Goal: Information Seeking & Learning: Learn about a topic

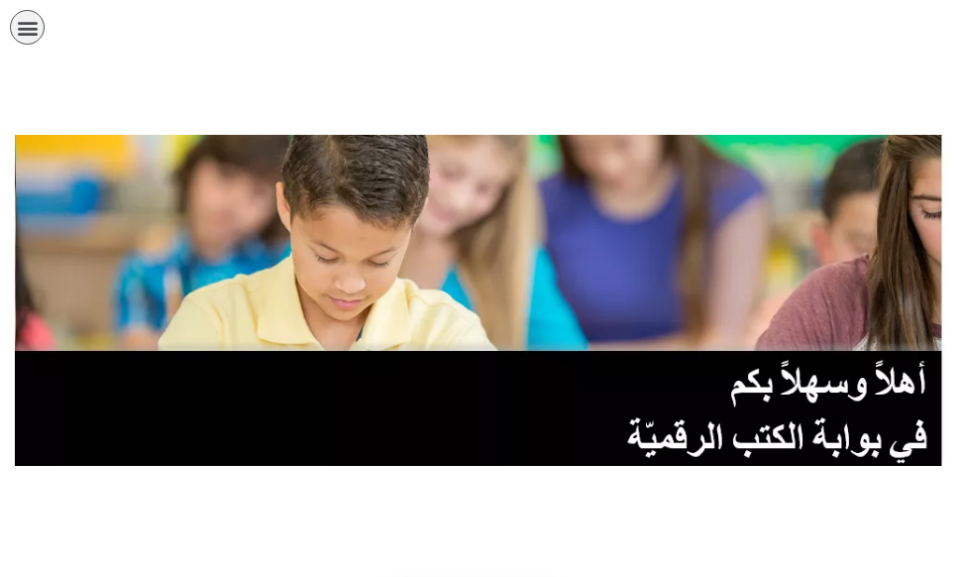
scroll to position [297, 0]
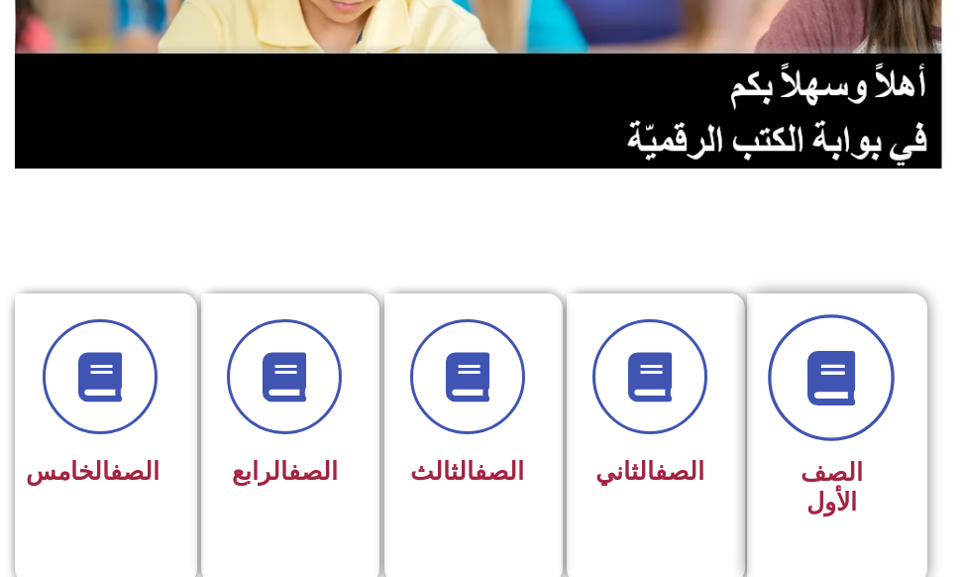
click at [816, 363] on icon at bounding box center [831, 377] width 54 height 54
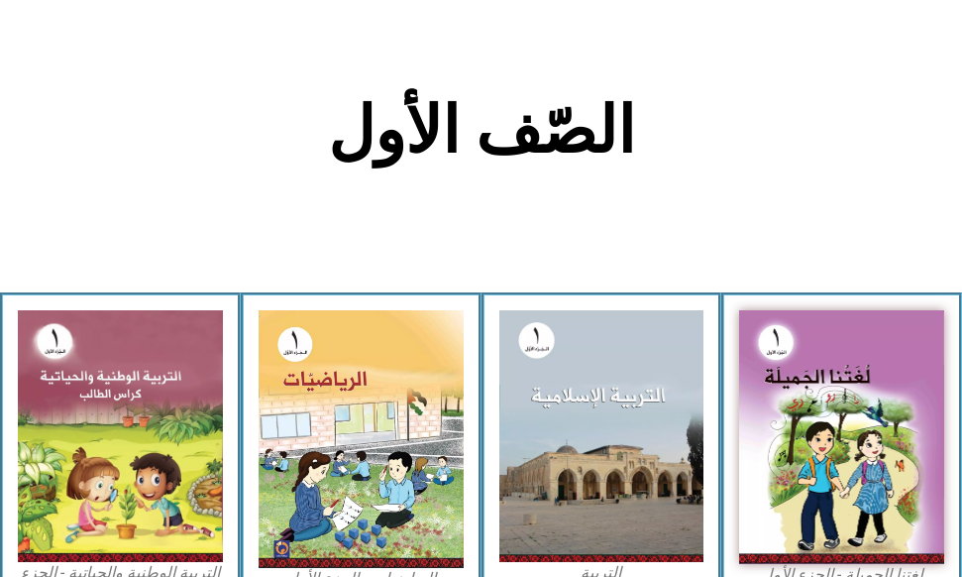
scroll to position [495, 0]
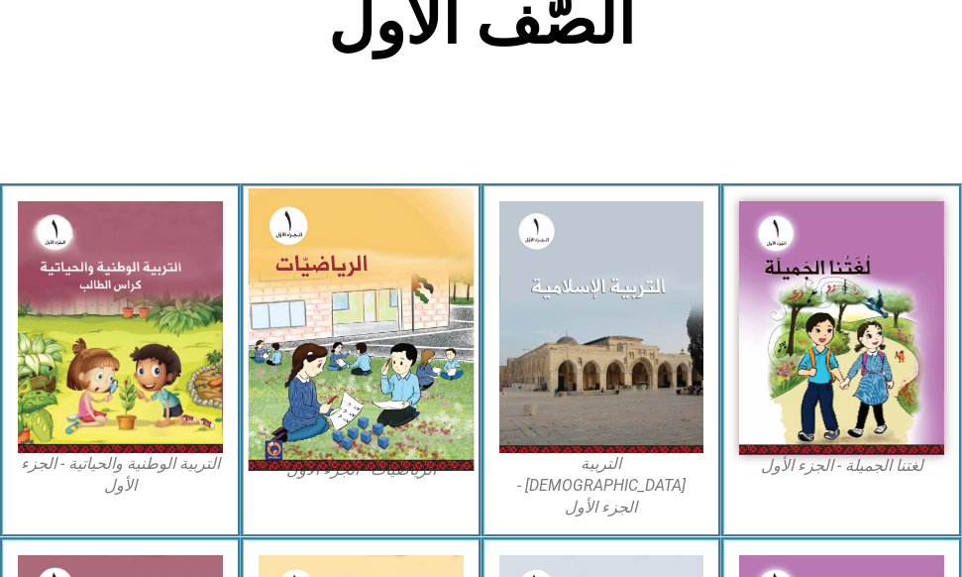
click at [417, 335] on img at bounding box center [360, 329] width 225 height 282
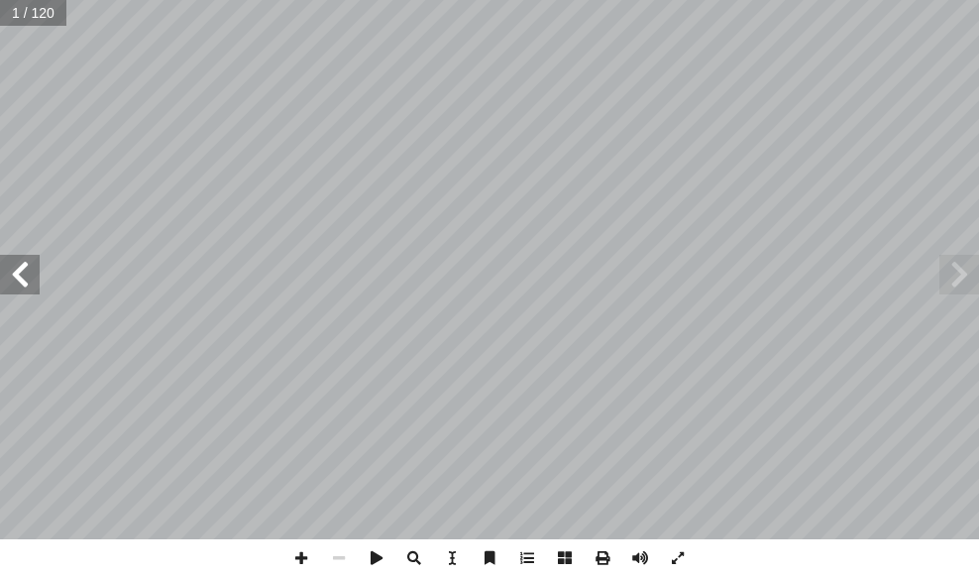
click at [31, 270] on span at bounding box center [20, 275] width 40 height 40
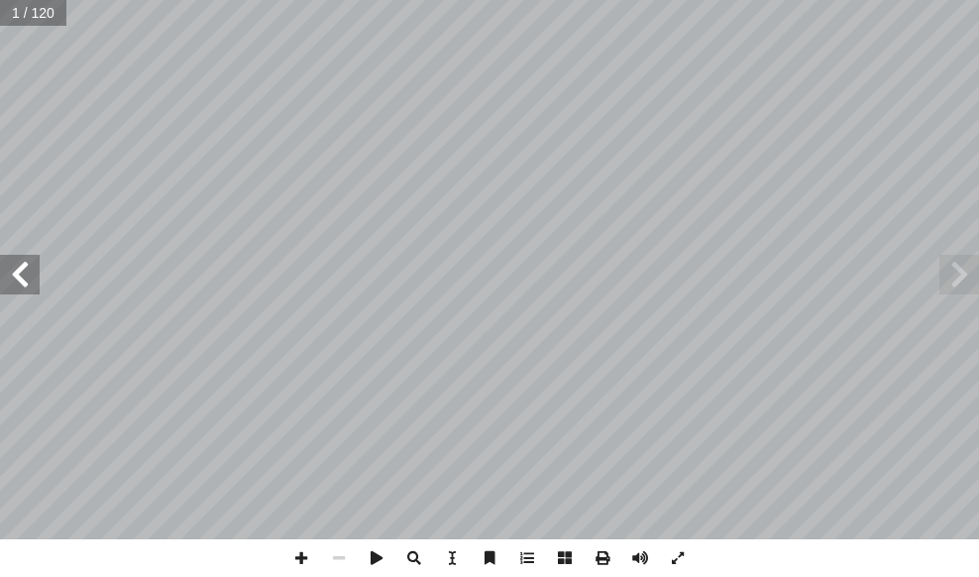
click at [31, 270] on span at bounding box center [20, 275] width 40 height 40
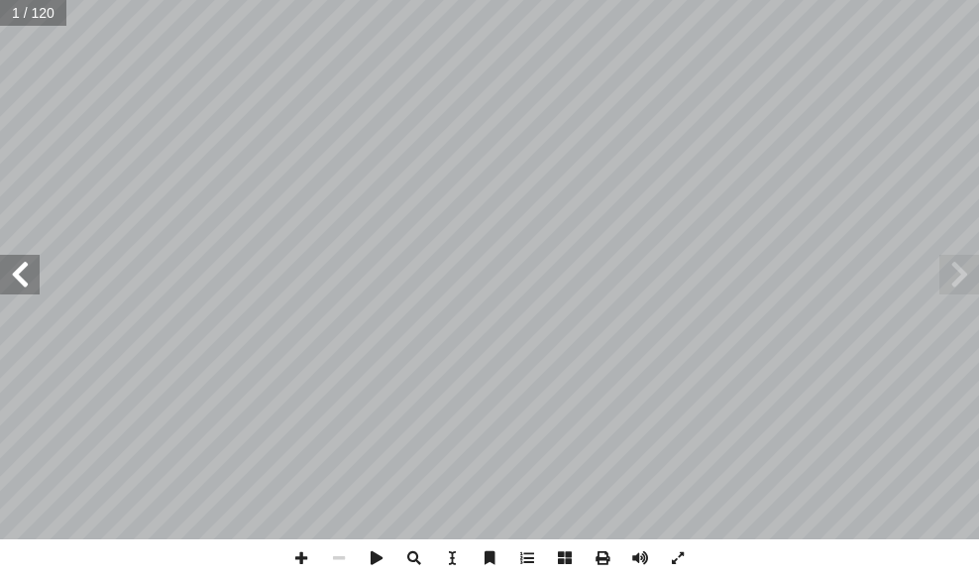
click at [31, 270] on span at bounding box center [20, 275] width 40 height 40
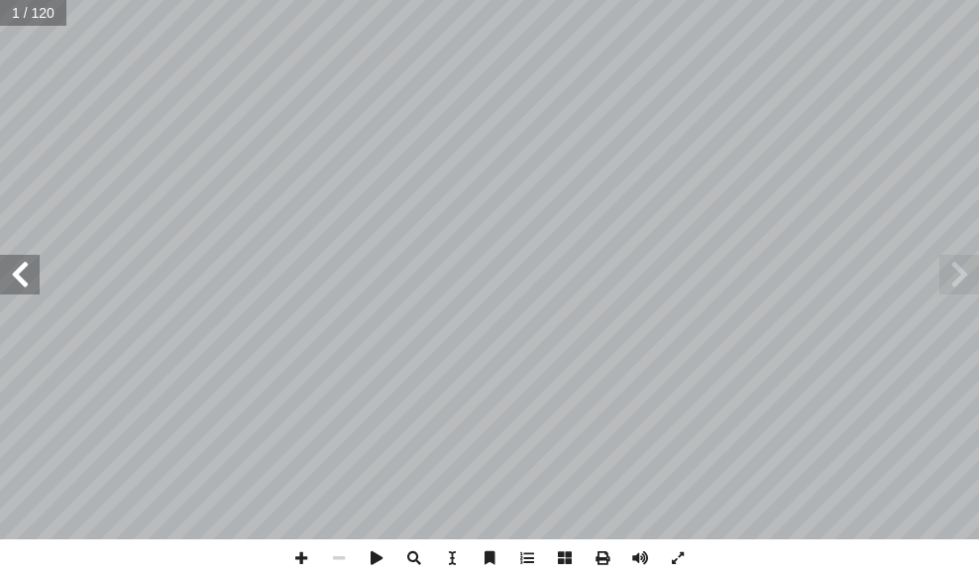
click at [31, 270] on span at bounding box center [20, 275] width 40 height 40
click at [17, 271] on span at bounding box center [20, 275] width 40 height 40
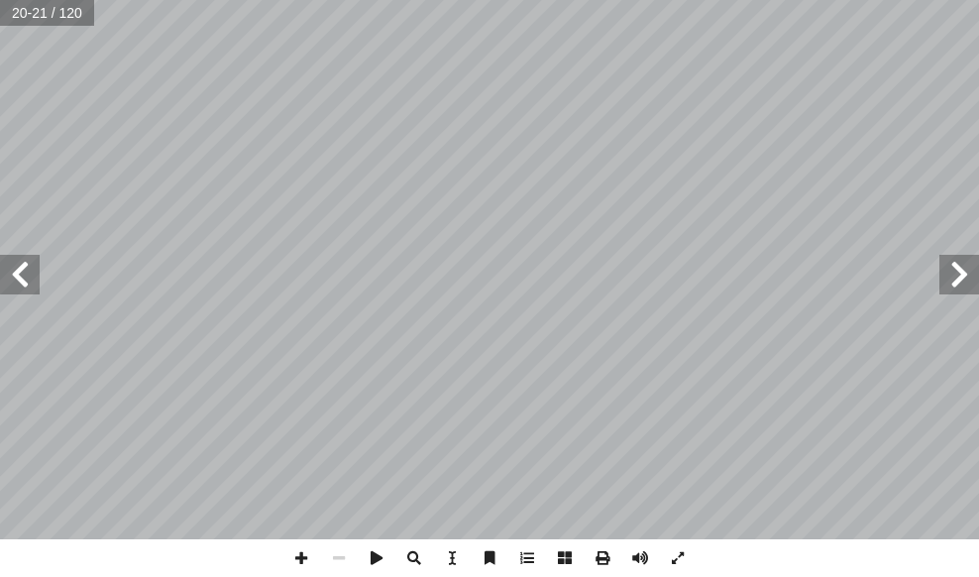
click at [17, 271] on span at bounding box center [20, 275] width 40 height 40
click at [295, 556] on span at bounding box center [301, 558] width 38 height 38
click at [299, 559] on span at bounding box center [301, 558] width 38 height 38
click at [693, 0] on html "الصفحة الرئيسية الصف الأول الصف الثاني الصف الثالث الصف الرابع الصف الخامس الصف…" at bounding box center [489, 67] width 979 height 134
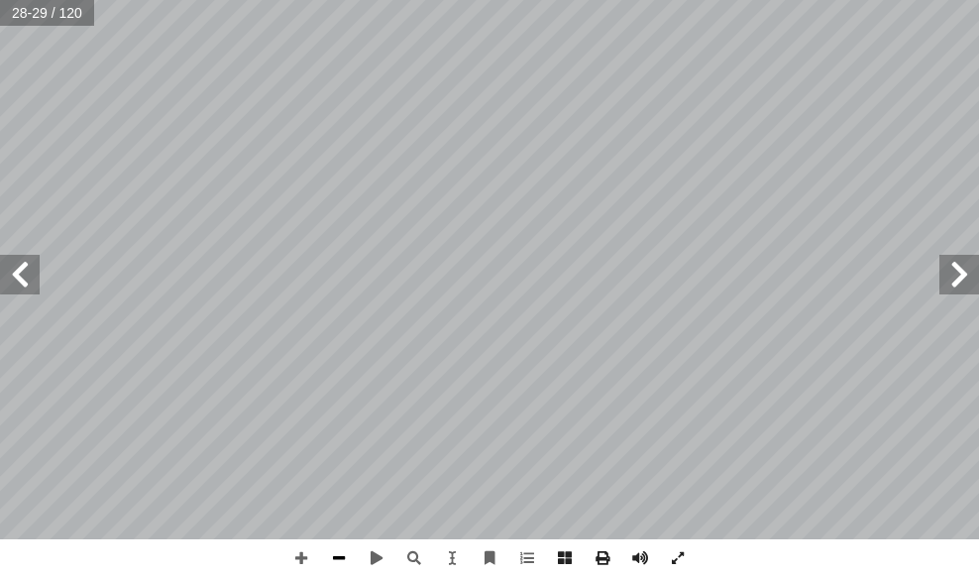
click at [330, 560] on span at bounding box center [339, 558] width 38 height 38
click at [341, 553] on span at bounding box center [339, 558] width 38 height 38
click at [7, 277] on span at bounding box center [20, 275] width 40 height 40
click at [300, 561] on span at bounding box center [301, 558] width 38 height 38
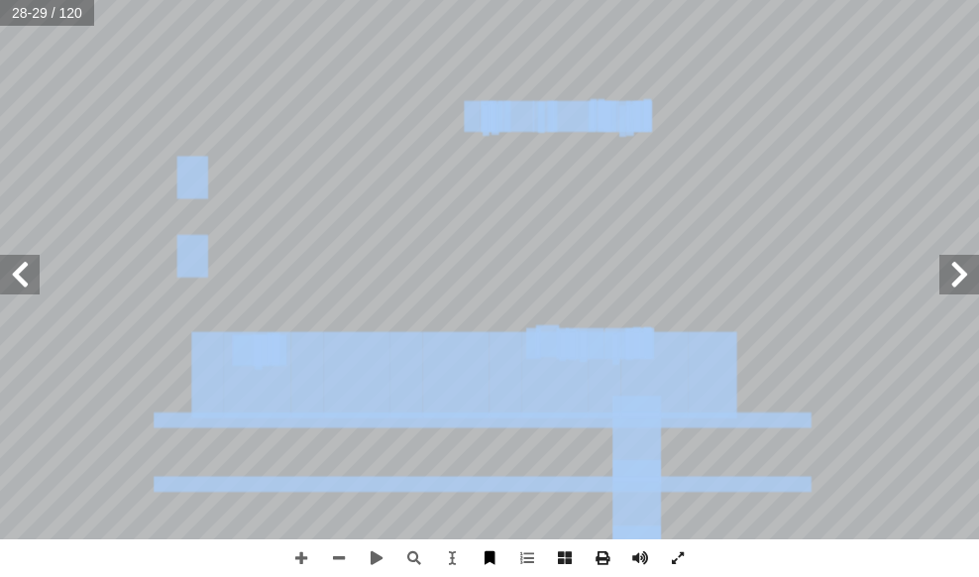
click at [483, 557] on div "24 ــــــــــــــــــــــــــــــــــــــــــــــــــــــــــــــــــــــــــــ…" at bounding box center [489, 288] width 979 height 577
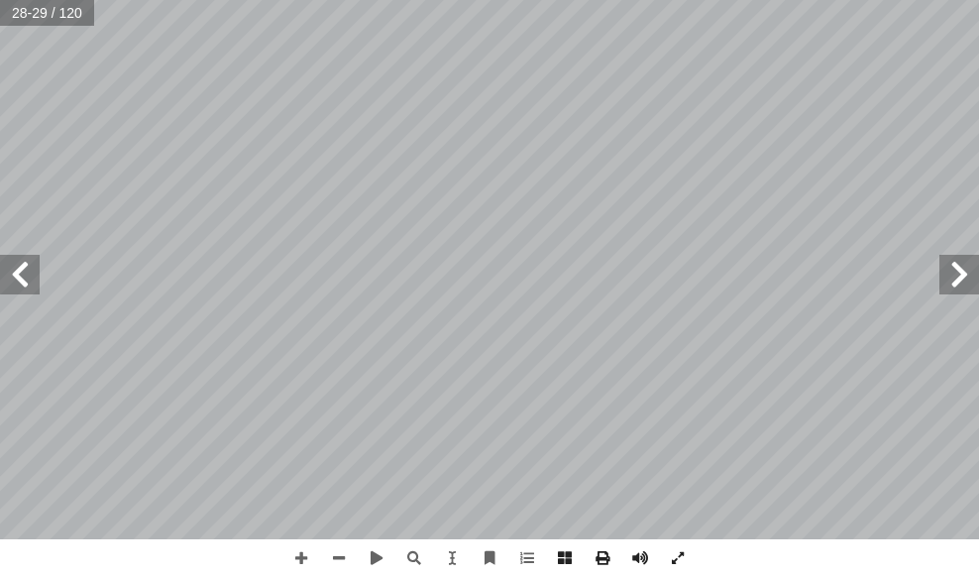
click at [374, 0] on html "الصفحة الرئيسية الصف الأول الصف الثاني الصف الثالث الصف الرابع الصف الخامس الصف…" at bounding box center [489, 67] width 979 height 134
